Goal: Transaction & Acquisition: Purchase product/service

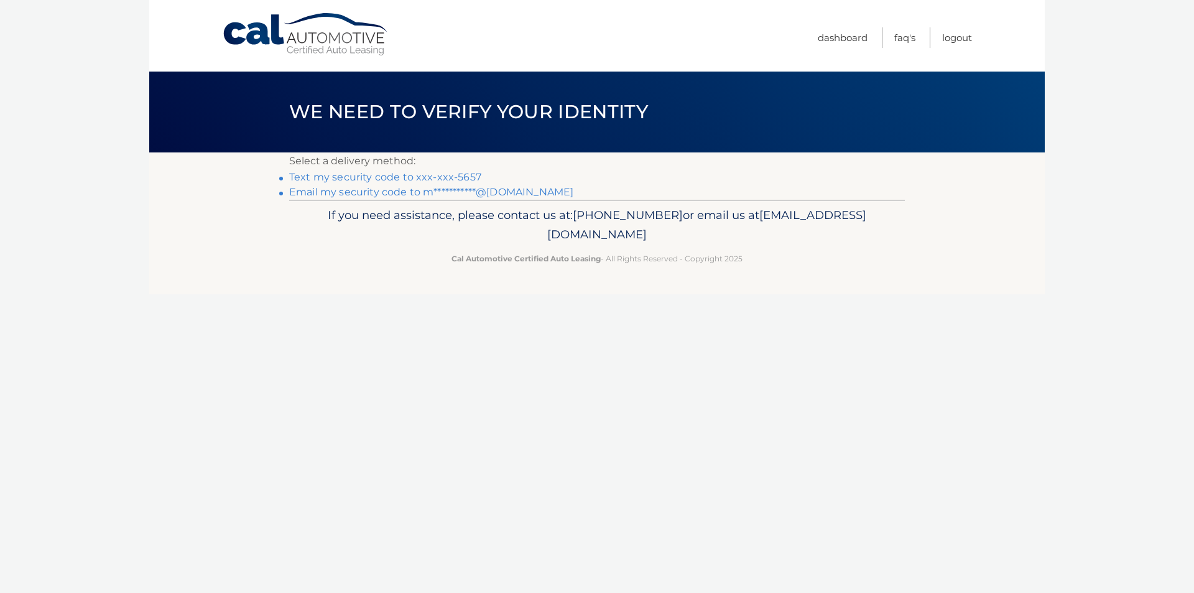
click at [361, 177] on link "Text my security code to xxx-xxx-5657" at bounding box center [385, 177] width 192 height 12
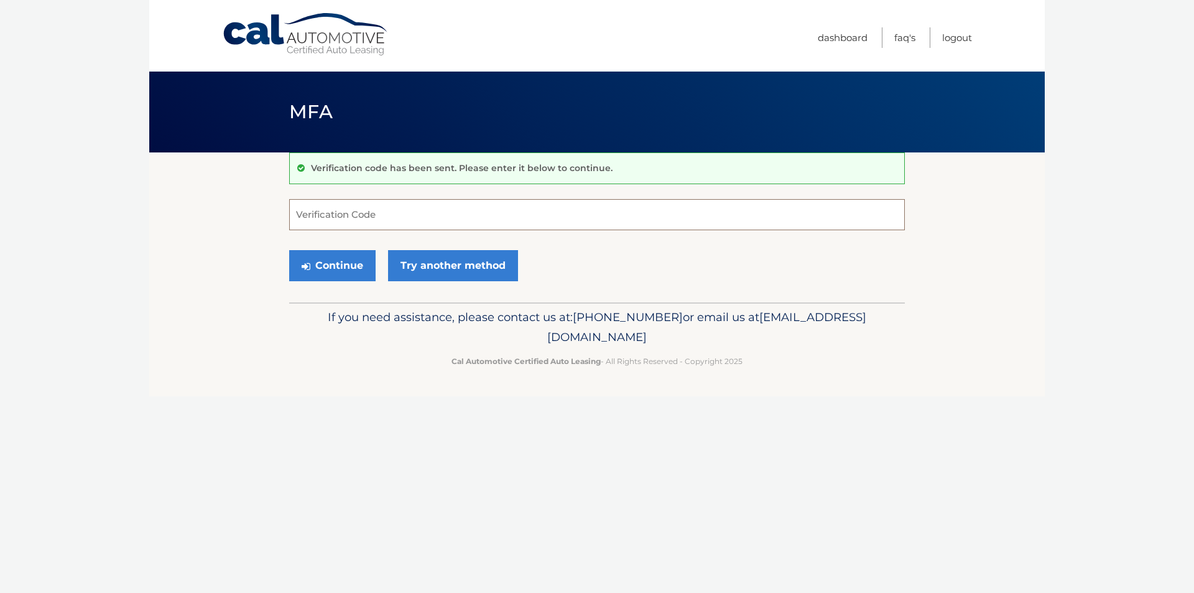
click at [335, 209] on input "Verification Code" at bounding box center [597, 214] width 616 height 31
type input "612612"
click at [317, 262] on button "Continue" at bounding box center [332, 265] width 86 height 31
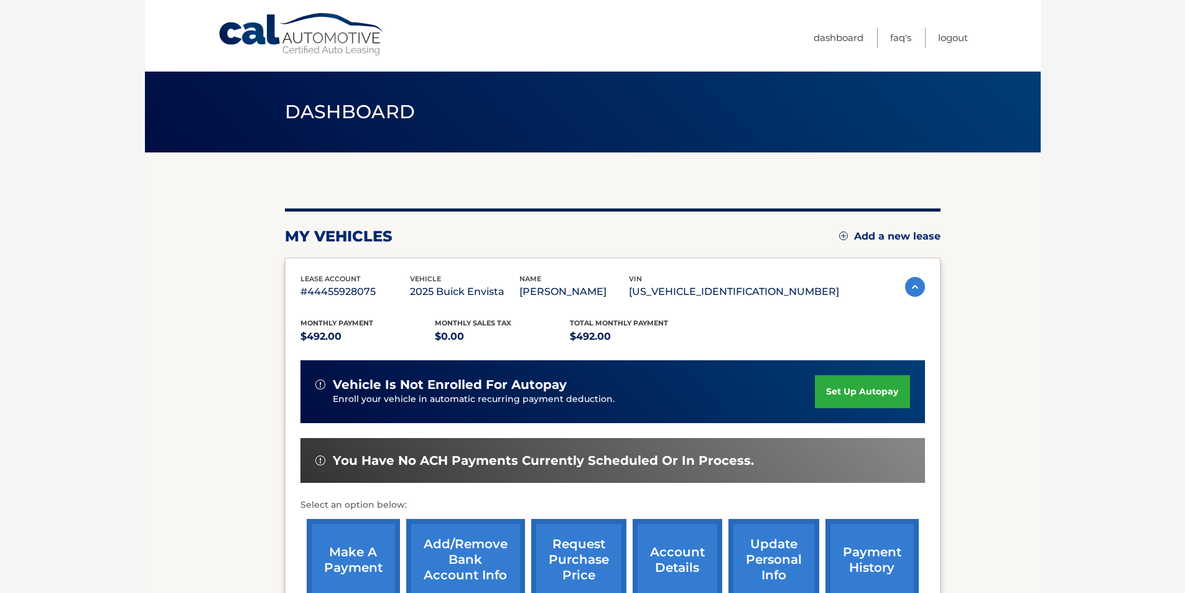
click at [859, 392] on link "set up autopay" at bounding box center [862, 391] width 95 height 33
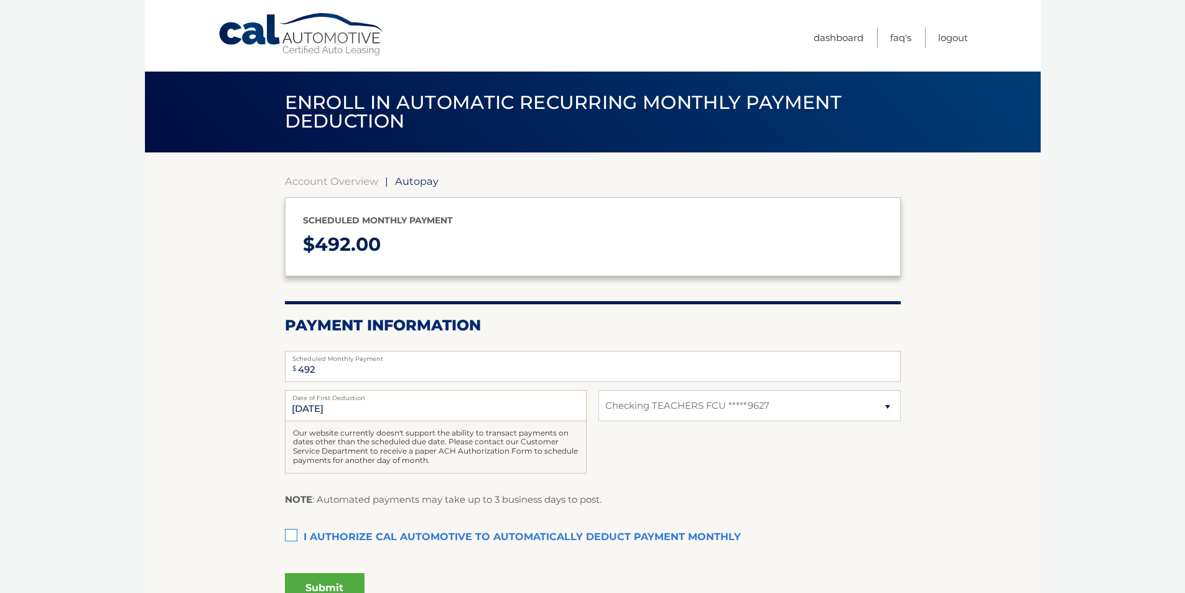
select select "ZjEwOTNmNzUtZTVhNy00OGQ0LWFmNjItZTQ0MDJjZTM4NTkz"
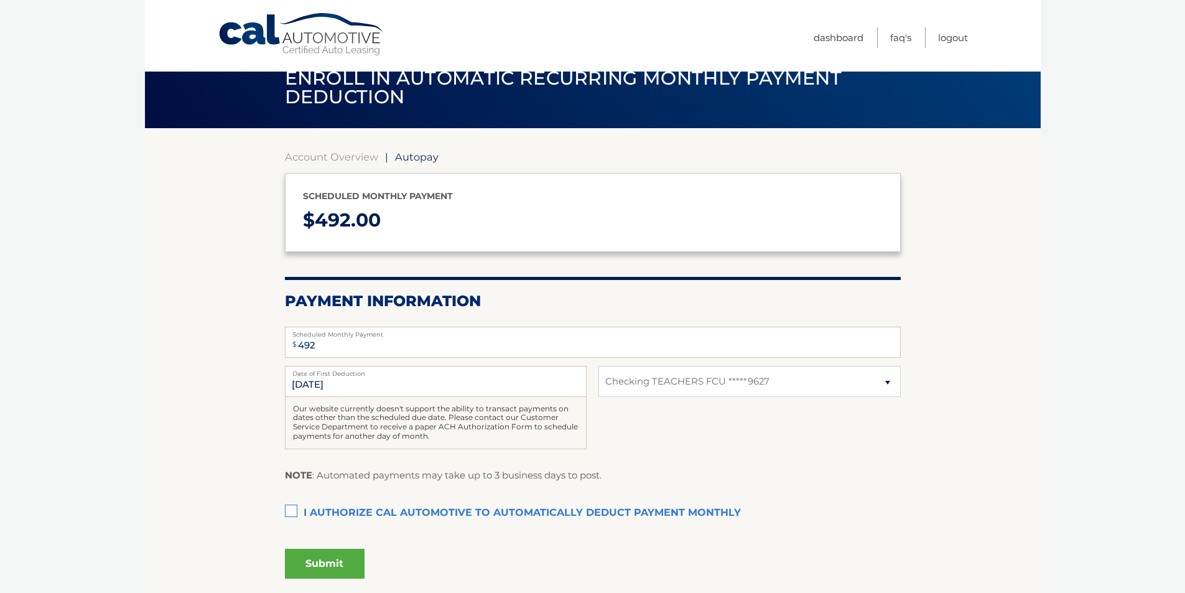
scroll to position [62, 0]
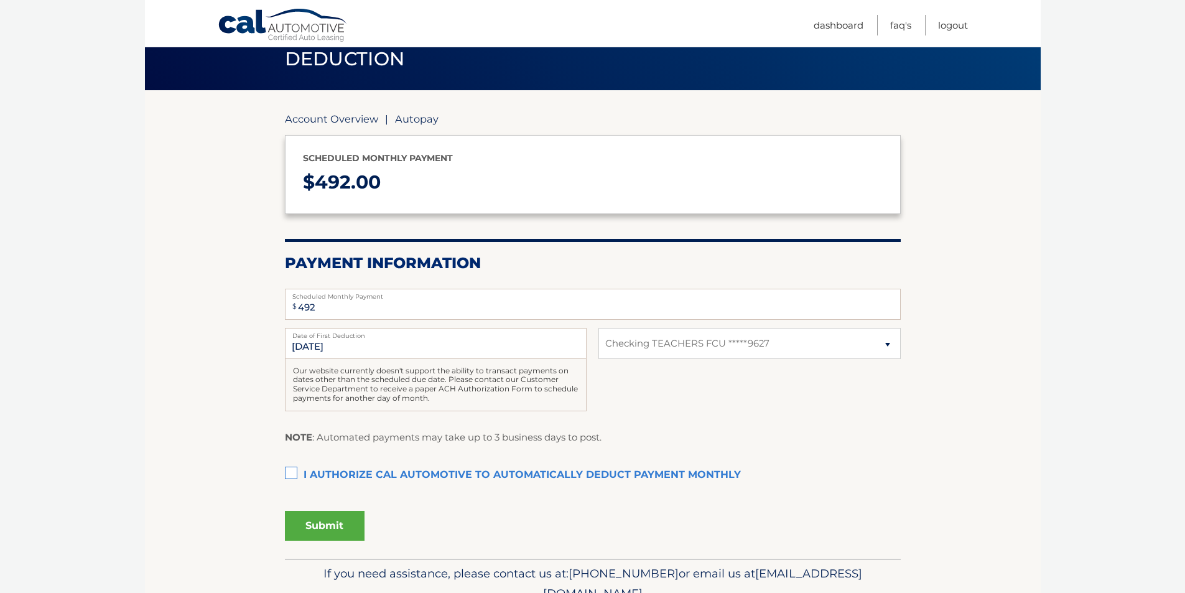
click at [344, 120] on link "Account Overview" at bounding box center [331, 119] width 93 height 12
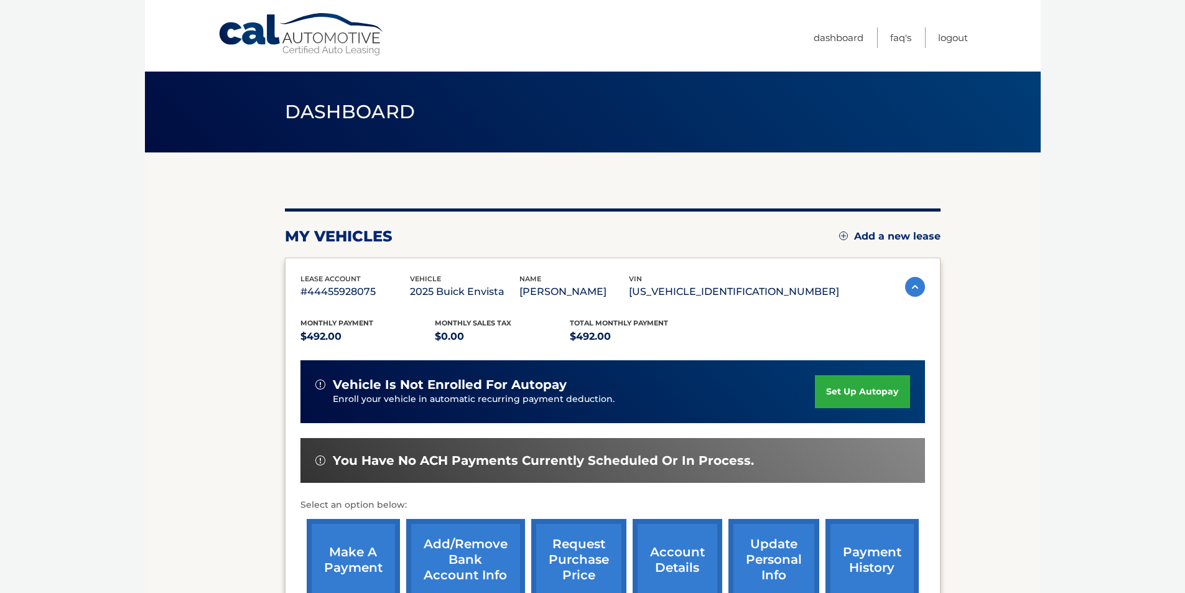
scroll to position [62, 0]
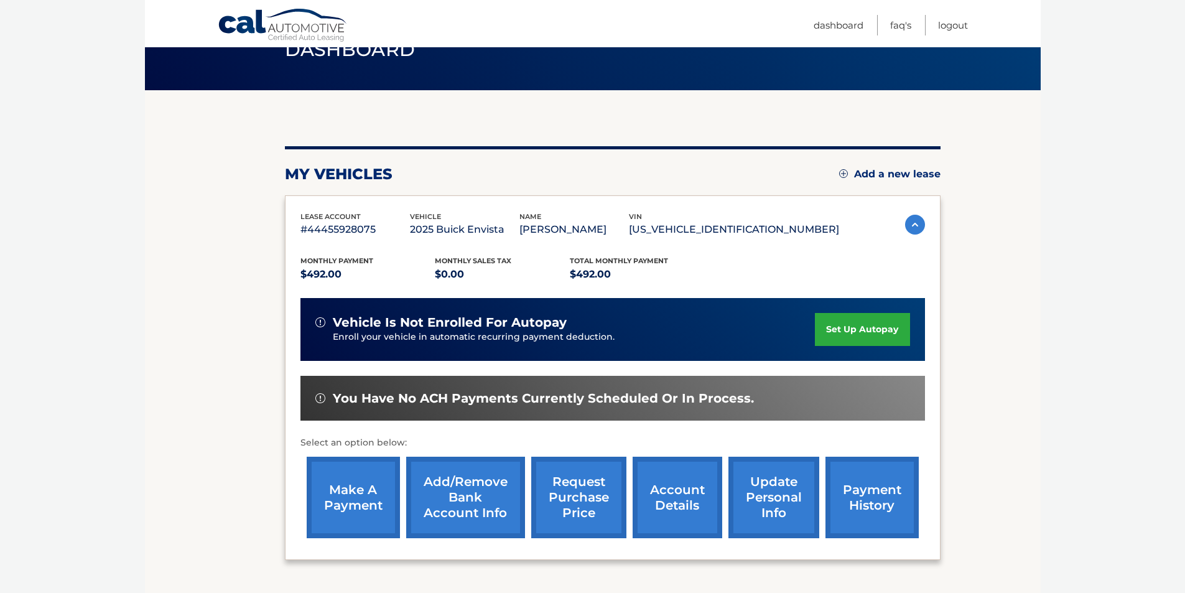
click at [355, 501] on link "make a payment" at bounding box center [353, 497] width 93 height 81
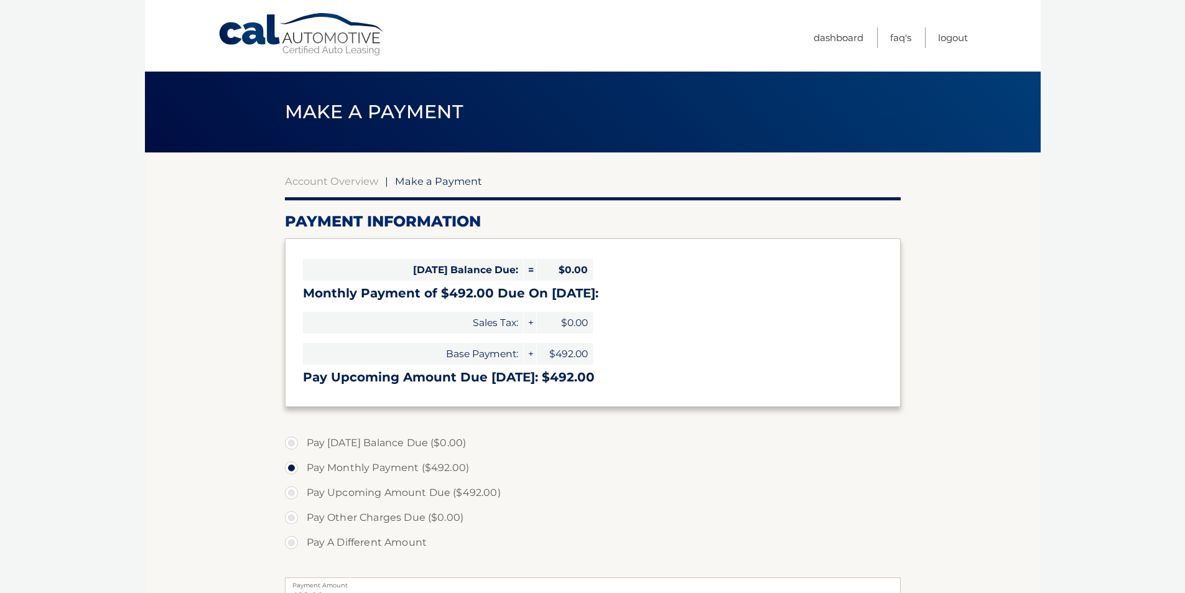
select select "ZjEwOTNmNzUtZTVhNy00OGQ0LWFmNjItZTQ0MDJjZTM4NTkz"
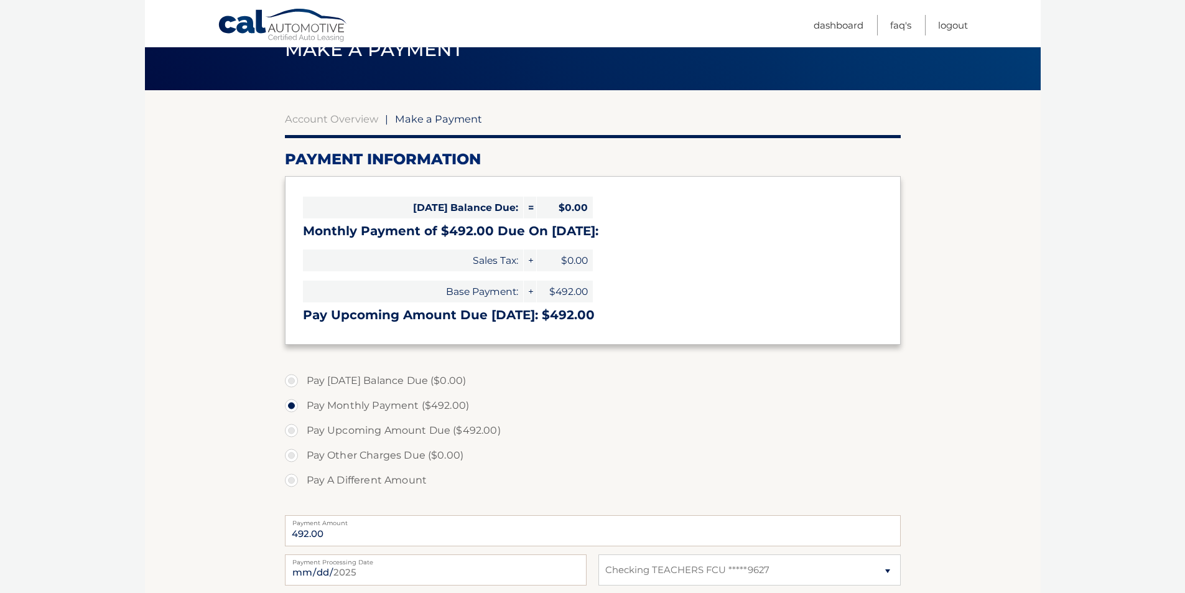
click at [293, 478] on label "Pay A Different Amount" at bounding box center [593, 480] width 616 height 25
click at [293, 478] on input "Pay A Different Amount" at bounding box center [296, 478] width 12 height 20
radio input "true"
click at [293, 478] on label "Pay A Different Amount" at bounding box center [593, 480] width 616 height 25
click at [293, 478] on input "Pay A Different Amount" at bounding box center [296, 478] width 12 height 20
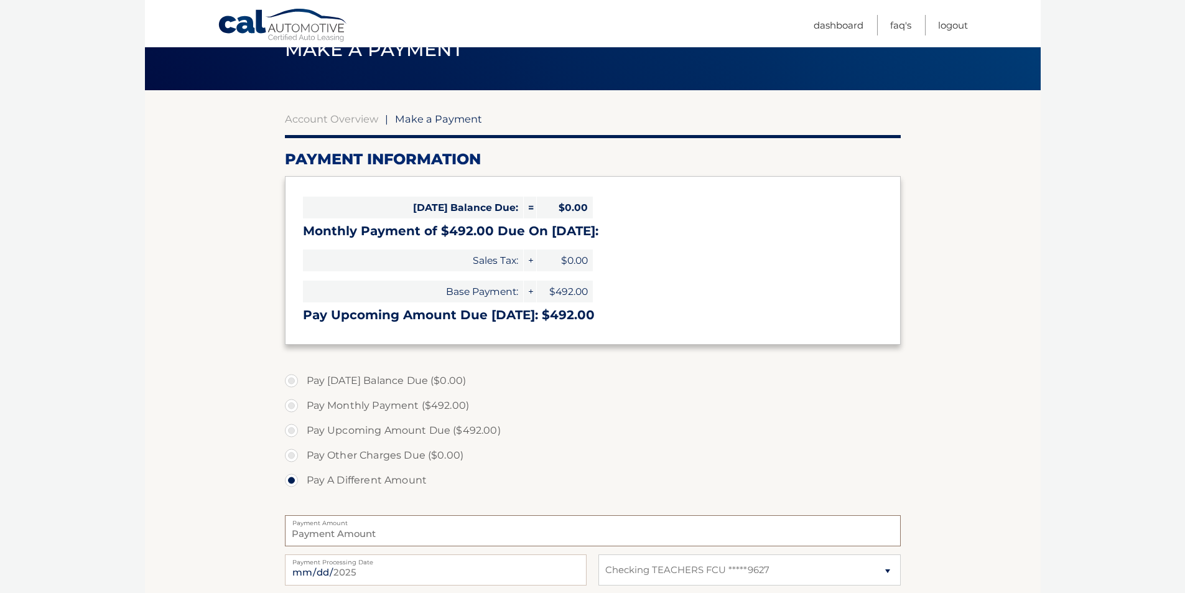
click at [332, 529] on input "Payment Amount" at bounding box center [593, 530] width 616 height 31
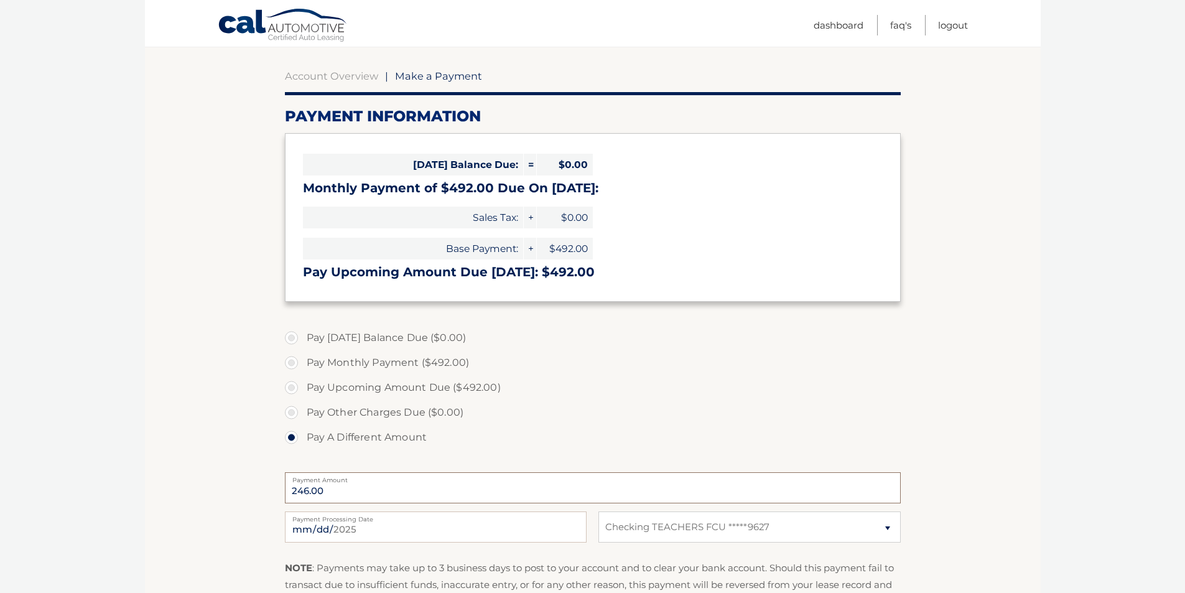
scroll to position [124, 0]
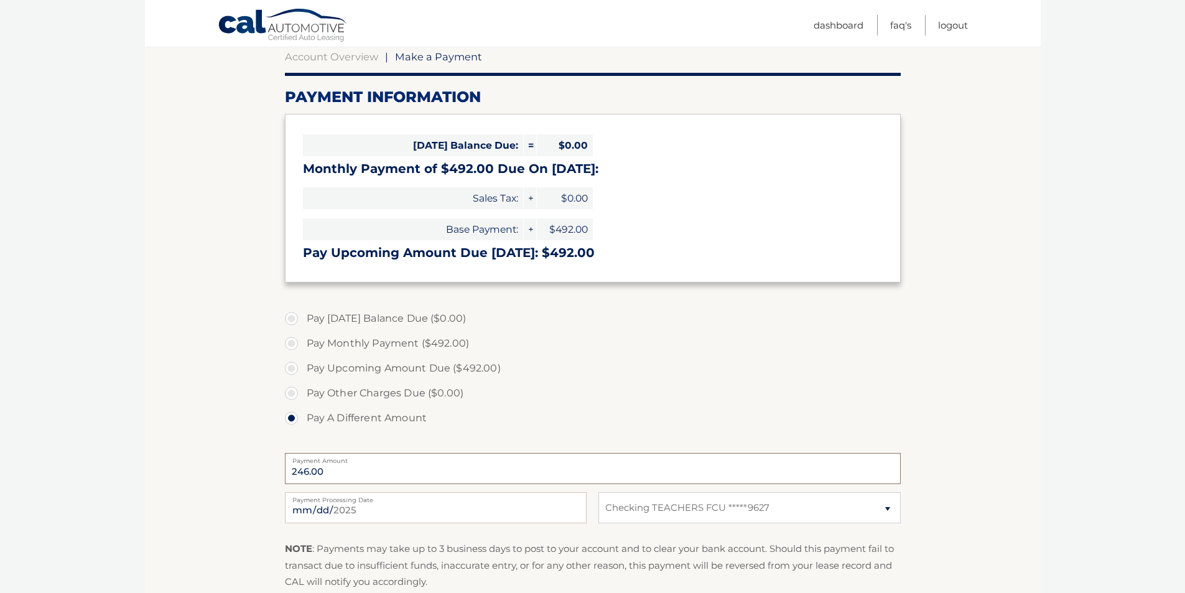
type input "246.00"
click at [454, 512] on input "[DATE]" at bounding box center [436, 507] width 302 height 31
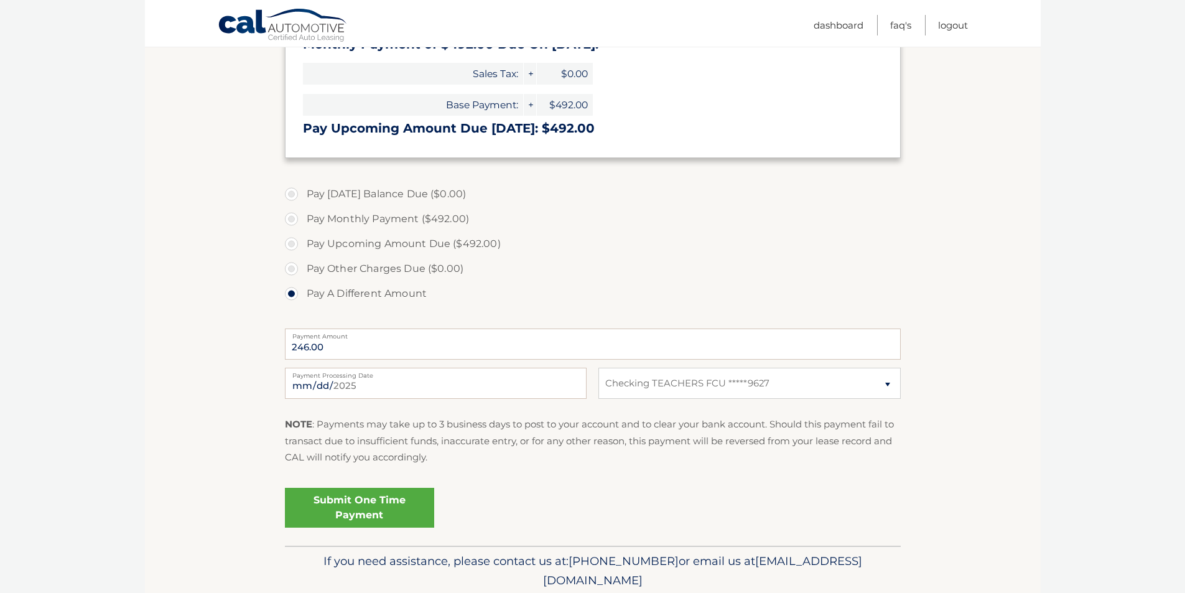
click at [364, 508] on link "Submit One Time Payment" at bounding box center [359, 508] width 149 height 40
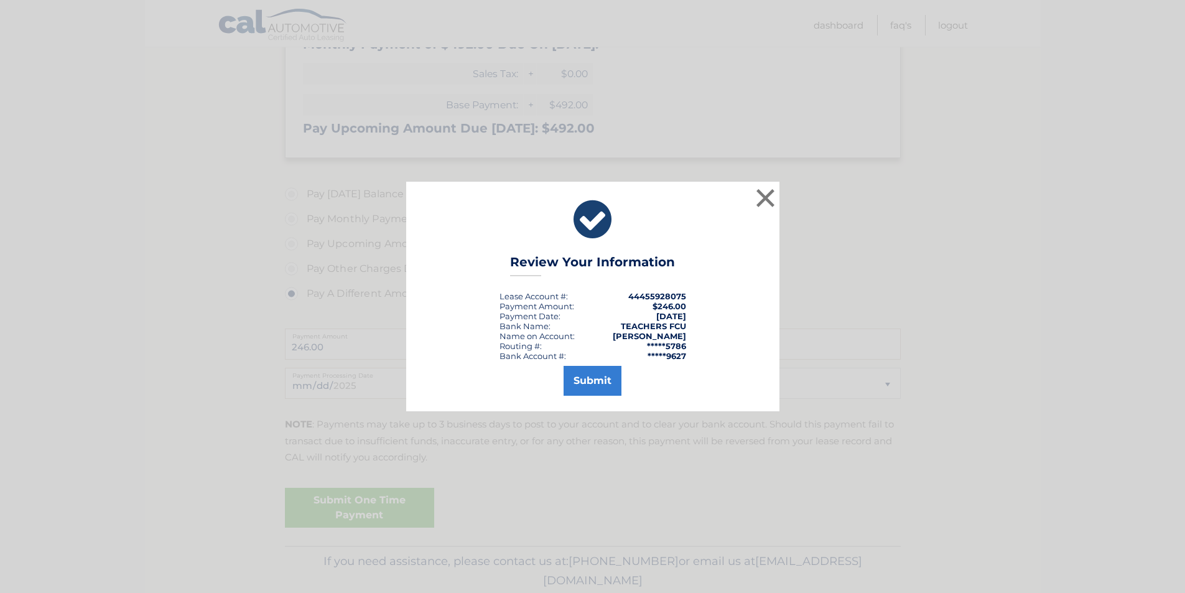
click at [364, 508] on div "× Review Your Information Lease Account #: 44455928075 Payment Amount: $246.00 …" at bounding box center [592, 296] width 1185 height 593
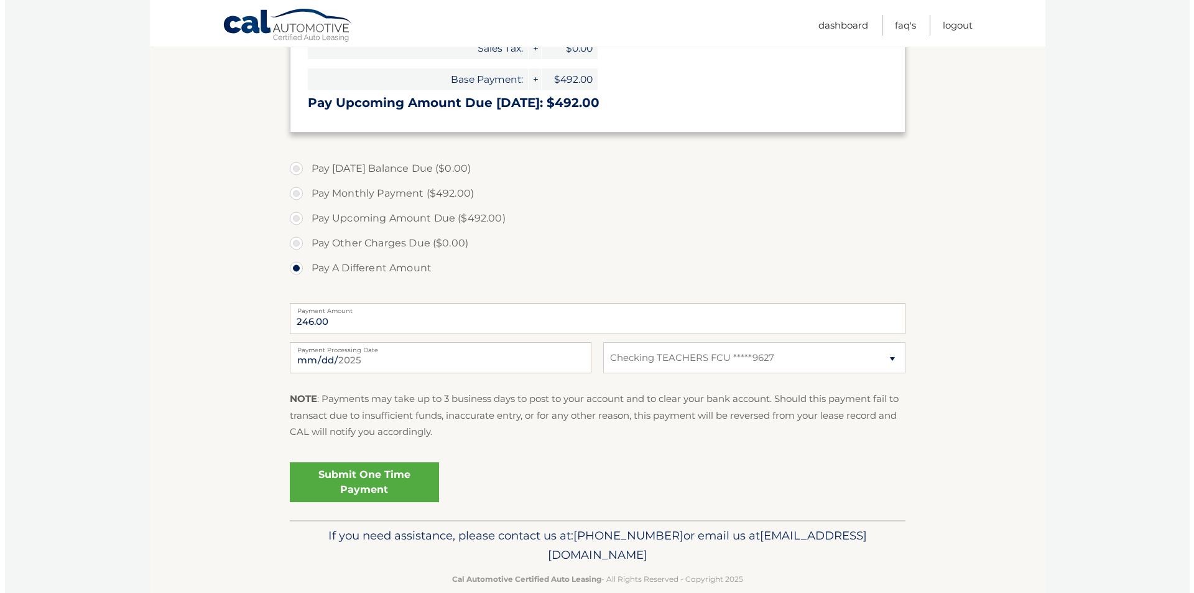
scroll to position [296, 0]
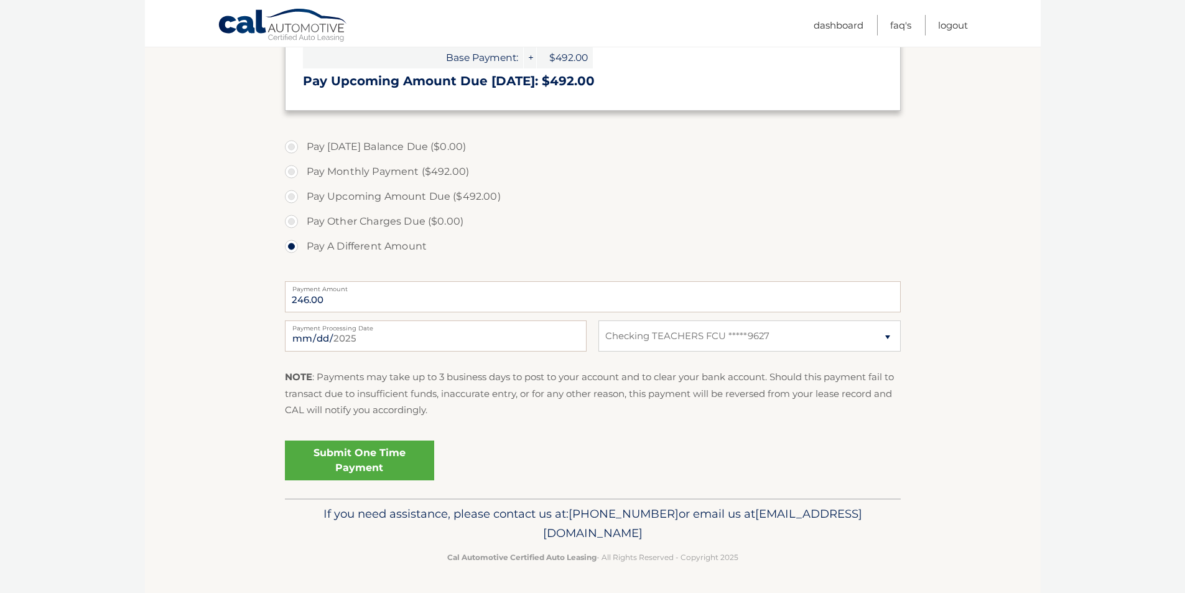
click at [795, 361] on div "[DATE] Payment Processing Date This payment is scheduled after your grace perio…" at bounding box center [593, 342] width 616 height 45
click at [798, 347] on select "Select Bank Account Checking TEACHERS FCU *****9627" at bounding box center [749, 335] width 302 height 31
click at [598, 320] on select "Select Bank Account Checking TEACHERS FCU *****9627" at bounding box center [749, 335] width 302 height 31
click at [349, 456] on link "Submit One Time Payment" at bounding box center [359, 460] width 149 height 40
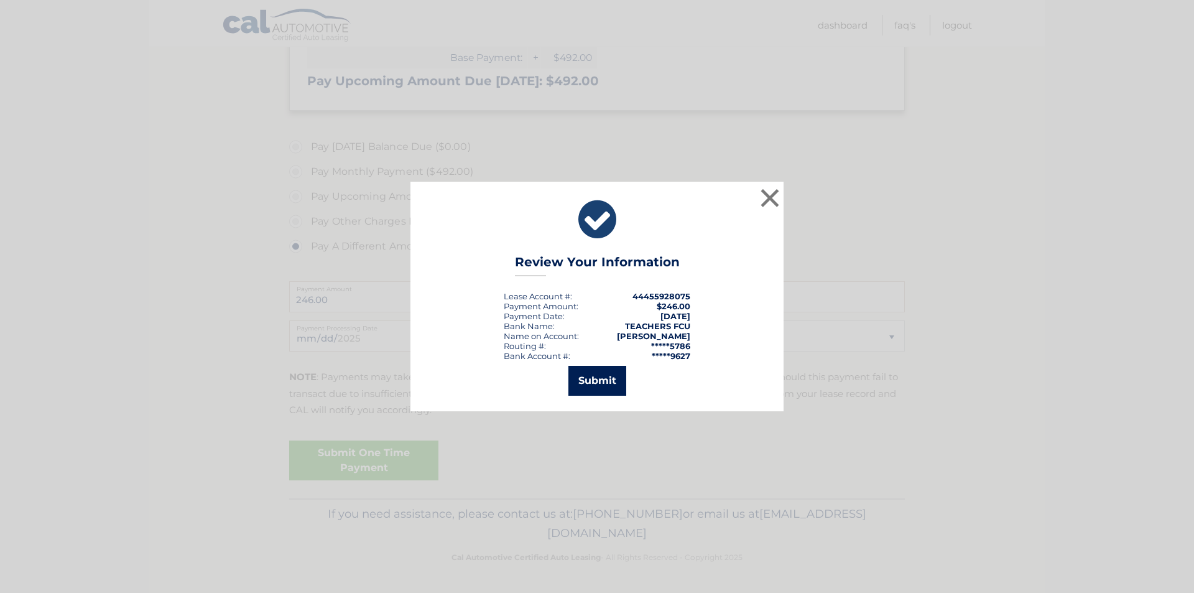
click at [601, 377] on button "Submit" at bounding box center [598, 381] width 58 height 30
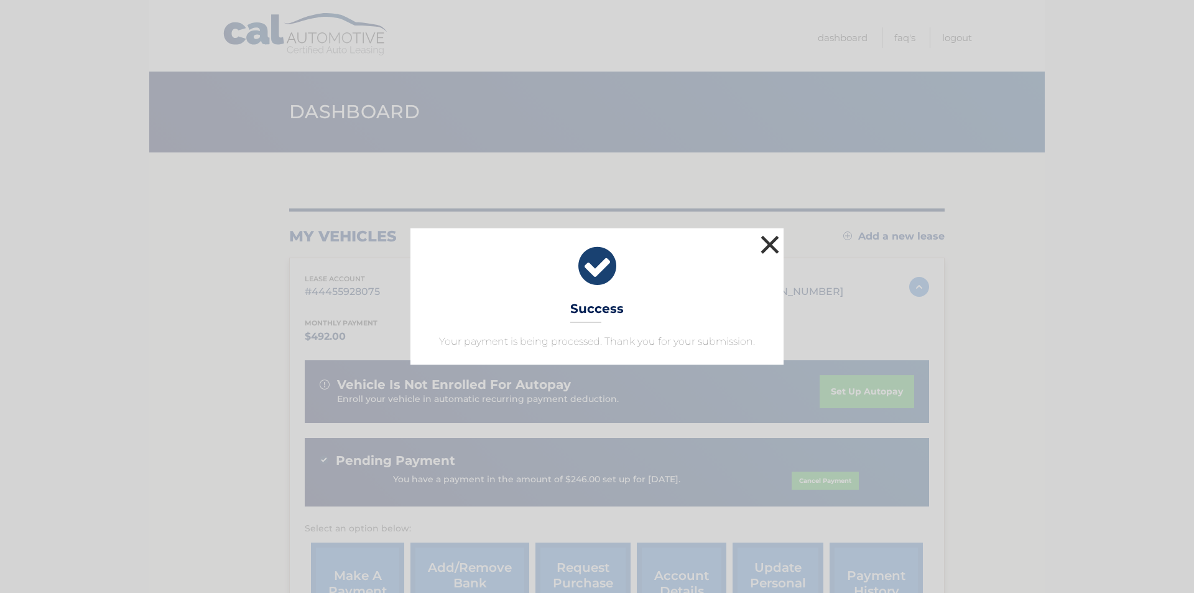
click at [773, 244] on button "×" at bounding box center [770, 244] width 25 height 25
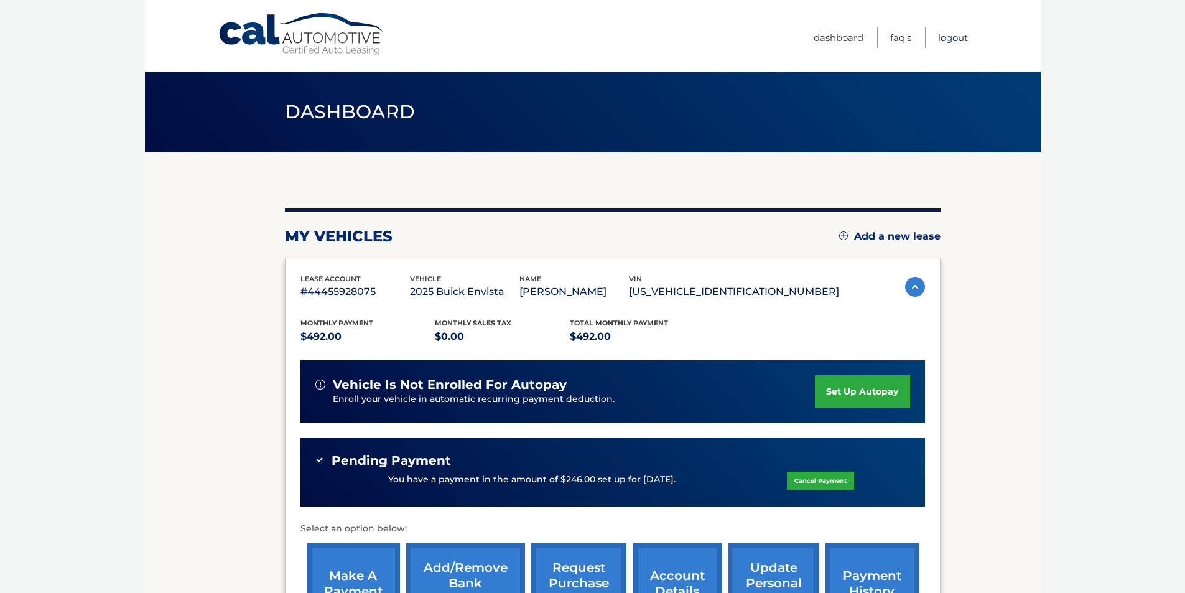
click at [950, 38] on link "Logout" at bounding box center [953, 37] width 30 height 21
